Goal: Task Accomplishment & Management: Complete application form

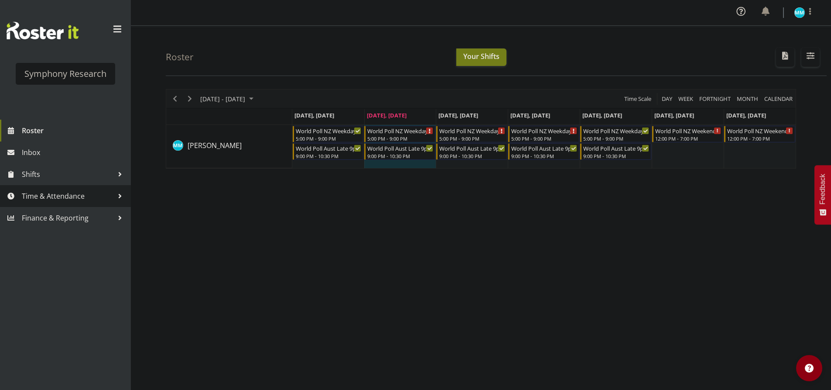
click at [82, 194] on span "Time & Attendance" at bounding box center [68, 195] width 92 height 13
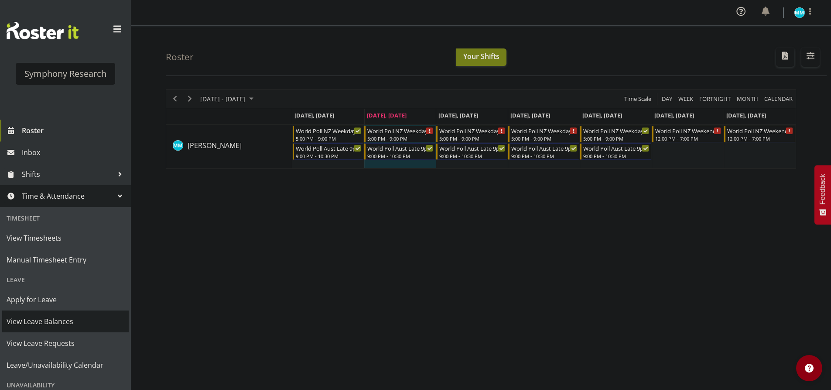
scroll to position [72, 0]
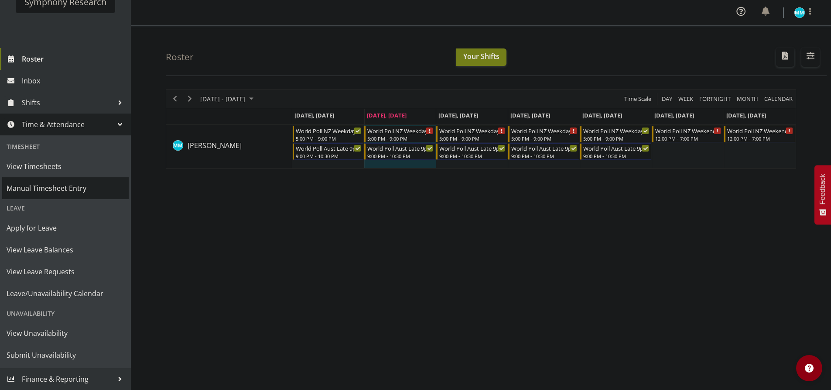
click at [62, 184] on span "Manual Timesheet Entry" at bounding box center [66, 188] width 118 height 13
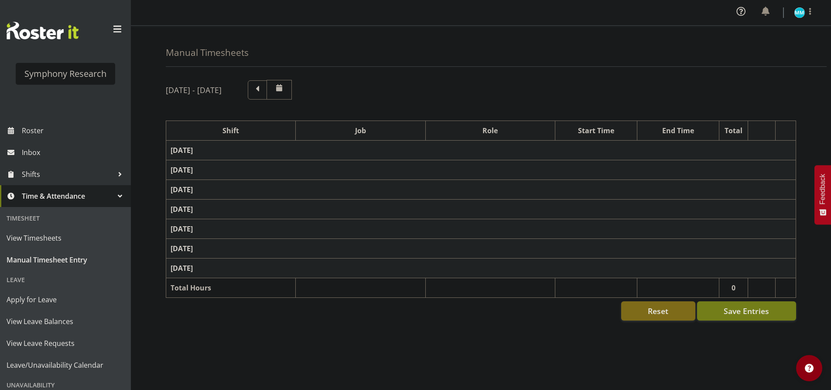
select select "41604"
select select "10527"
select select "47"
select select "56692"
select select "10499"
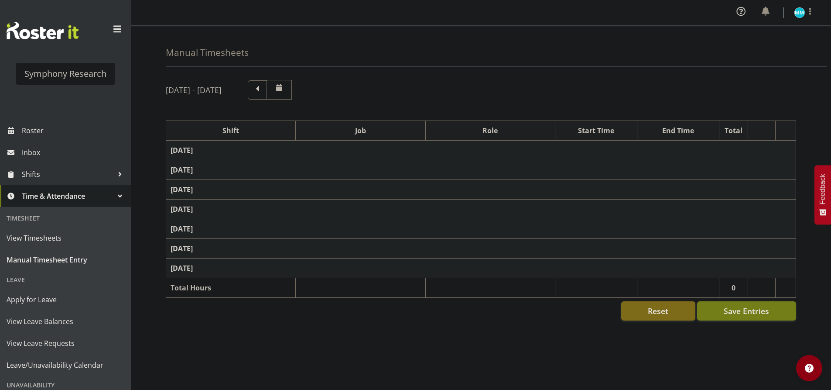
select select "47"
select select "56692"
select select "10499"
select select "47"
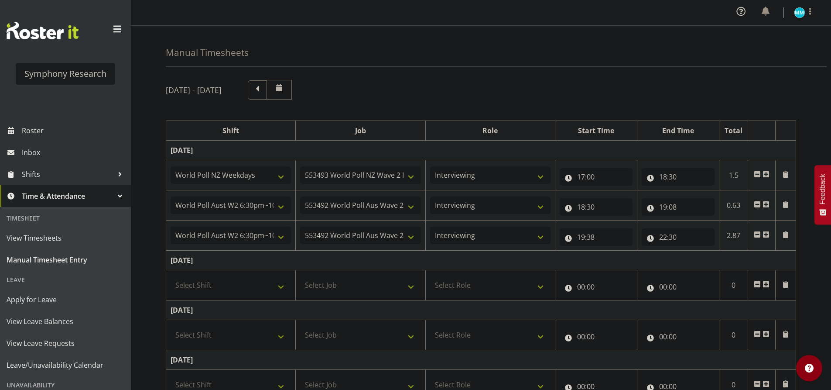
scroll to position [44, 0]
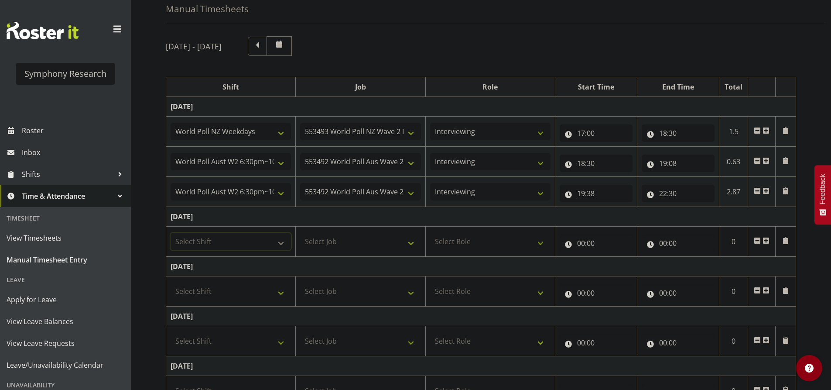
click at [264, 241] on select "Select Shift !!Weekend Residential (Roster IT Shift Label) *Business 9/10am ~ 4…" at bounding box center [231, 241] width 120 height 17
select select "57853"
click at [171, 233] on select "Select Shift !!Weekend Residential (Roster IT Shift Label) *Business 9/10am ~ 4…" at bounding box center [231, 241] width 120 height 17
click at [354, 231] on td "Select Job 550060 IF Admin 553492 World Poll Aus Wave 2 Main 2025 553493 World …" at bounding box center [361, 242] width 130 height 30
click at [355, 237] on select "Select Job 550060 IF Admin 553492 World Poll Aus Wave 2 Main 2025 553493 World …" at bounding box center [360, 241] width 120 height 17
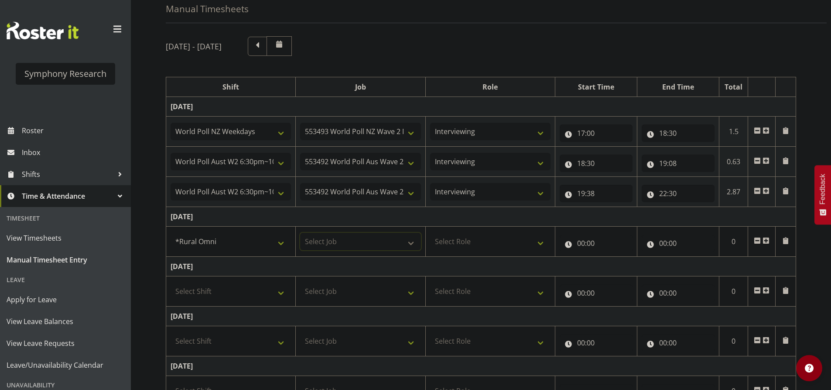
select select "10536"
click at [300, 233] on select "Select Job 550060 IF Admin 553492 World Poll Aus Wave 2 Main 2025 553493 World …" at bounding box center [360, 241] width 120 height 17
click at [457, 239] on select "Select Role Briefing Interviewing" at bounding box center [490, 241] width 120 height 17
select select "47"
click at [430, 233] on select "Select Role Briefing Interviewing" at bounding box center [490, 241] width 120 height 17
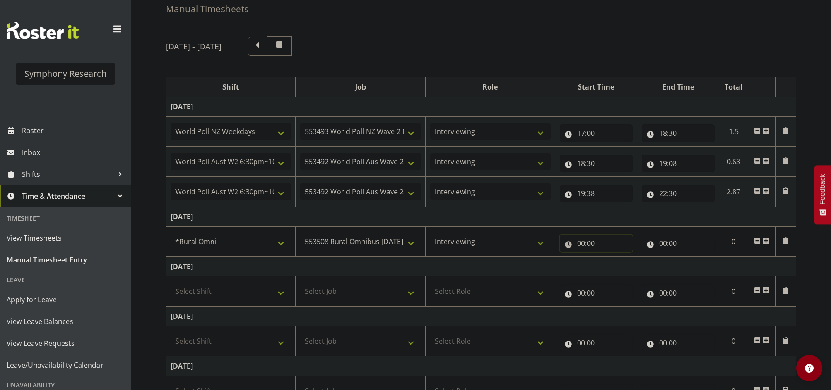
click at [594, 251] on input "00:00" at bounding box center [596, 242] width 73 height 17
click at [621, 275] on select "00 01 02 03 04 05 06 07 08 09 10 11 12 13 14 15 16 17 18 19 20 21 22 23" at bounding box center [620, 265] width 20 height 17
select select "17"
click at [610, 257] on select "00 01 02 03 04 05 06 07 08 09 10 11 12 13 14 15 16 17 18 19 20 21 22 23" at bounding box center [620, 265] width 20 height 17
type input "17:00"
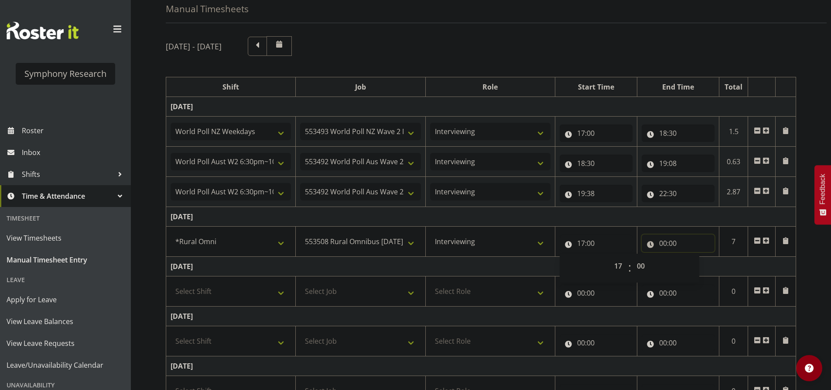
click at [660, 243] on input "00:00" at bounding box center [678, 242] width 73 height 17
drag, startPoint x: 697, startPoint y: 263, endPoint x: 702, endPoint y: 272, distance: 10.2
click at [697, 263] on select "00 01 02 03 04 05 06 07 08 09 10 11 12 13 14 15 16 17 18 19 20 21 22 23" at bounding box center [702, 265] width 20 height 17
select select "21"
click at [692, 257] on select "00 01 02 03 04 05 06 07 08 09 10 11 12 13 14 15 16 17 18 19 20 21 22 23" at bounding box center [702, 265] width 20 height 17
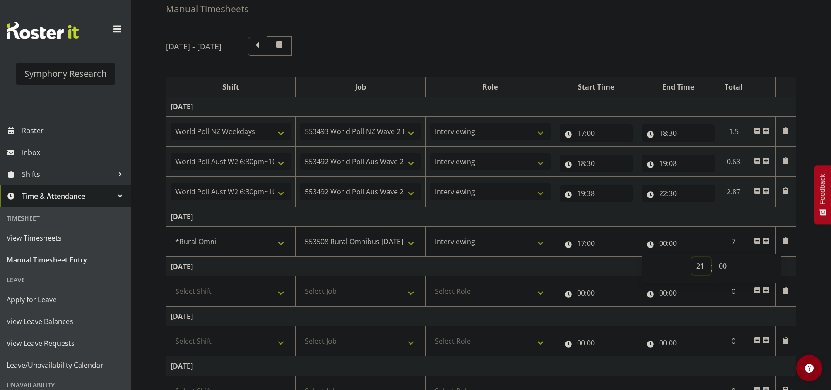
type input "21:00"
click at [692, 222] on td "Tuesday 26th August 2025" at bounding box center [481, 217] width 630 height 20
click at [765, 241] on span at bounding box center [766, 240] width 7 height 7
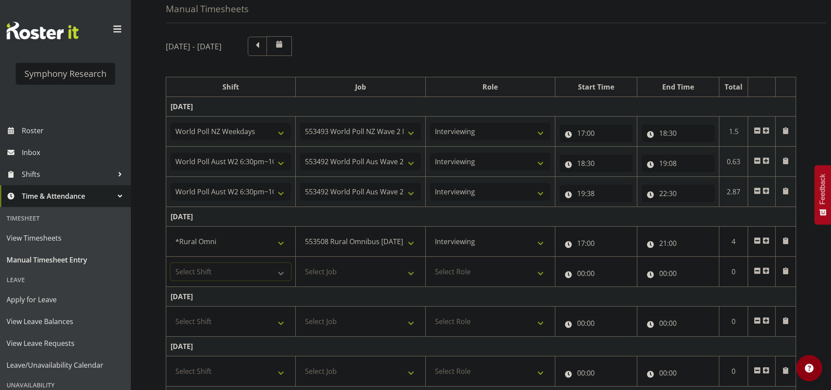
drag, startPoint x: 205, startPoint y: 273, endPoint x: 220, endPoint y: 278, distance: 15.9
click at [205, 273] on select "Select Shift !!Weekend Residential (Roster IT Shift Label) *Business 9/10am ~ 4…" at bounding box center [231, 271] width 120 height 17
select select "57511"
click at [171, 263] on select "Select Shift !!Weekend Residential (Roster IT Shift Label) *Business 9/10am ~ 4…" at bounding box center [231, 271] width 120 height 17
click at [337, 277] on select "Select Job 550060 IF Admin 553492 World Poll Aus Wave 2 Main 2025 553493 World …" at bounding box center [360, 271] width 120 height 17
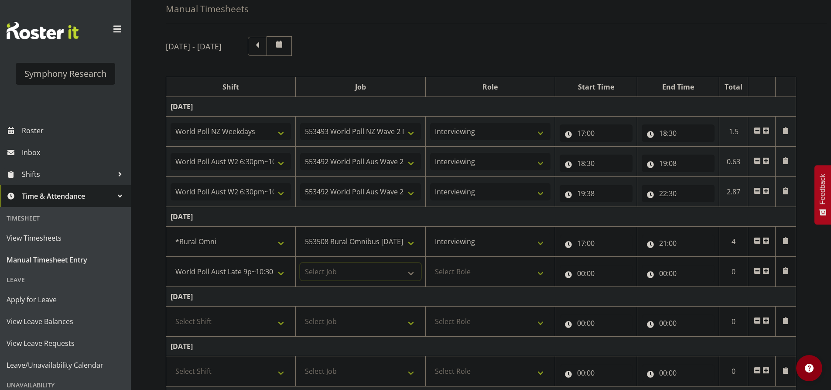
select select "10499"
click at [300, 263] on select "Select Job 550060 IF Admin 553492 World Poll Aus Wave 2 Main 2025 553493 World …" at bounding box center [360, 271] width 120 height 17
click at [453, 268] on select "Select Role Briefing Interviewing" at bounding box center [490, 271] width 120 height 17
select select "47"
click at [430, 263] on select "Select Role Briefing Interviewing" at bounding box center [490, 271] width 120 height 17
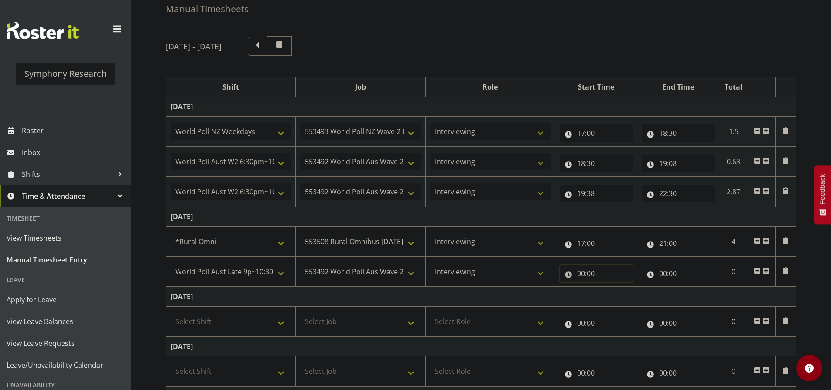
click at [584, 273] on input "00:00" at bounding box center [596, 272] width 73 height 17
click at [621, 299] on select "00 01 02 03 04 05 06 07 08 09 10 11 12 13 14 15 16 17 18 19 20 21 22 23" at bounding box center [620, 295] width 20 height 17
select select "21"
click at [610, 287] on select "00 01 02 03 04 05 06 07 08 09 10 11 12 13 14 15 16 17 18 19 20 21 22 23" at bounding box center [620, 295] width 20 height 17
type input "21:00"
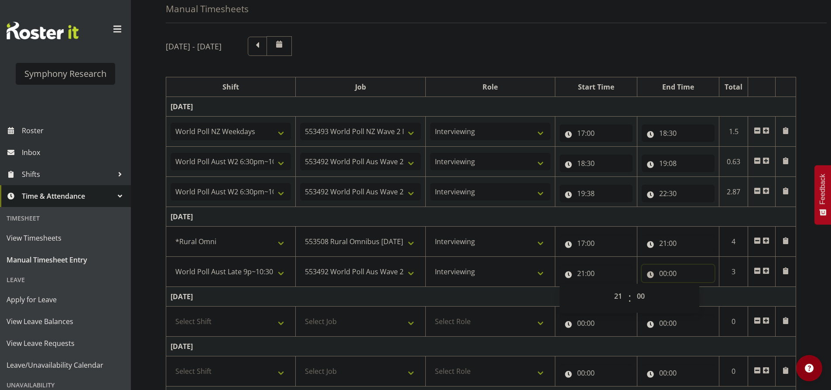
click at [660, 276] on input "00:00" at bounding box center [678, 272] width 73 height 17
click at [688, 294] on div "00 01 02 03 04 05 06 07 08 09 10 11 12 13 14 15 16 17 18 19 20 21 22 23 : 00 01…" at bounding box center [712, 298] width 140 height 22
click at [698, 300] on select "00 01 02 03 04 05 06 07 08 09 10 11 12 13 14 15 16 17 18 19 20 21 22 23" at bounding box center [702, 295] width 20 height 17
select select "22"
click at [692, 287] on select "00 01 02 03 04 05 06 07 08 09 10 11 12 13 14 15 16 17 18 19 20 21 22 23" at bounding box center [702, 295] width 20 height 17
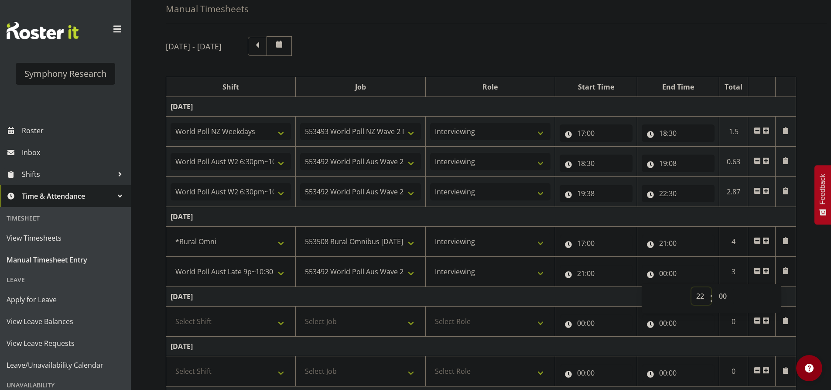
type input "22:00"
drag, startPoint x: 723, startPoint y: 299, endPoint x: 732, endPoint y: 307, distance: 11.7
click at [723, 299] on select "00 01 02 03 04 05 06 07 08 09 10 11 12 13 14 15 16 17 18 19 20 21 22 23 24 25 2…" at bounding box center [724, 295] width 20 height 17
select select "30"
click at [714, 287] on select "00 01 02 03 04 05 06 07 08 09 10 11 12 13 14 15 16 17 18 19 20 21 22 23 24 25 2…" at bounding box center [724, 295] width 20 height 17
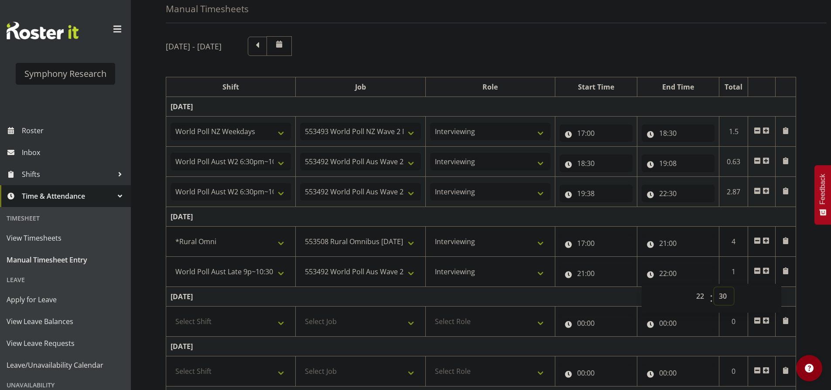
type input "22:30"
click at [745, 221] on td "Tuesday 26th August 2025" at bounding box center [481, 217] width 630 height 20
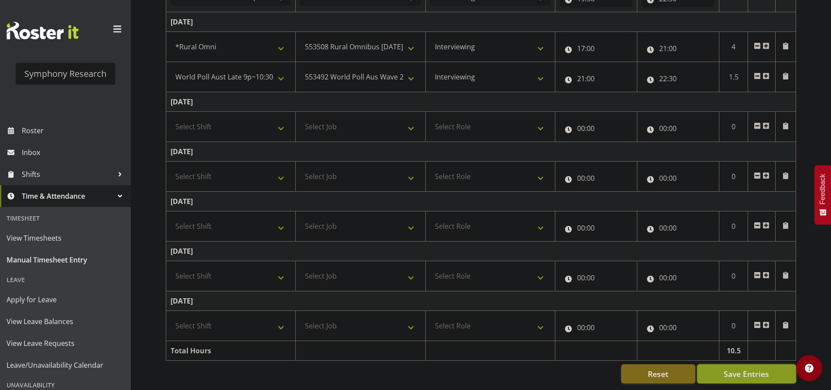
click at [757, 373] on button "Save Entries" at bounding box center [746, 373] width 99 height 19
